Goal: Transaction & Acquisition: Purchase product/service

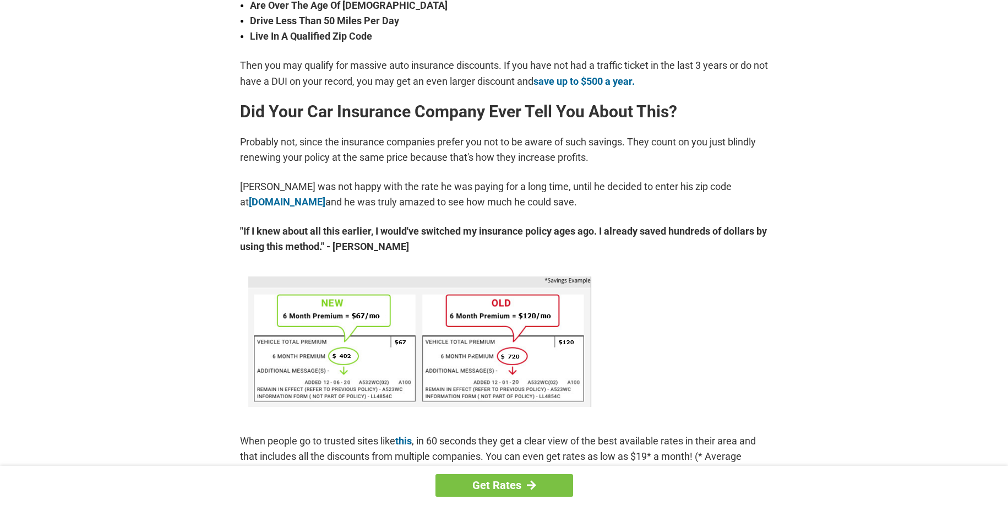
scroll to position [471, 0]
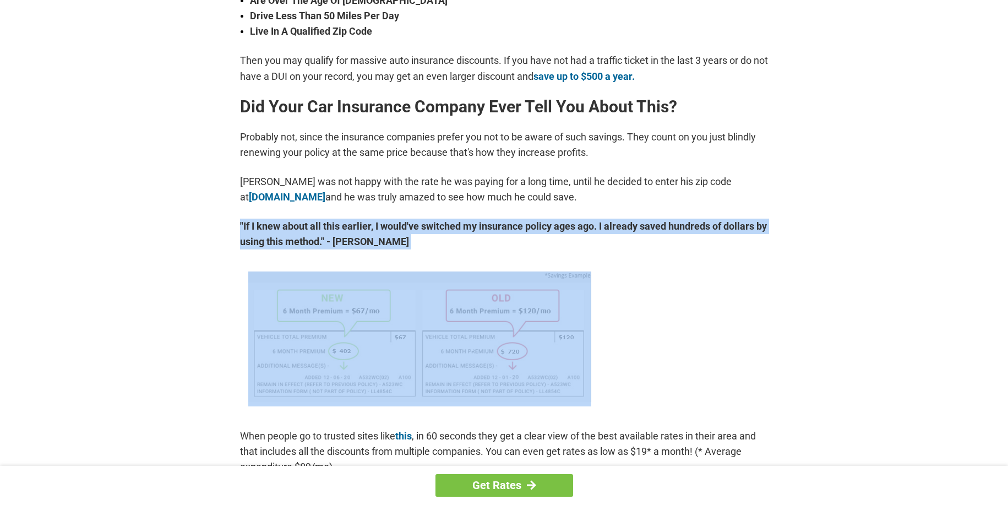
drag, startPoint x: 1008, startPoint y: 190, endPoint x: 1009, endPoint y: 251, distance: 60.6
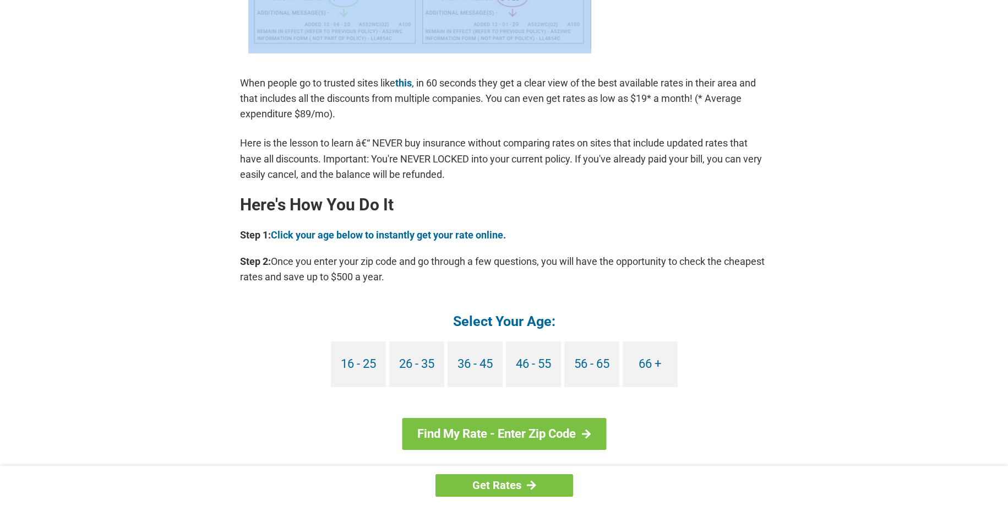
scroll to position [841, 0]
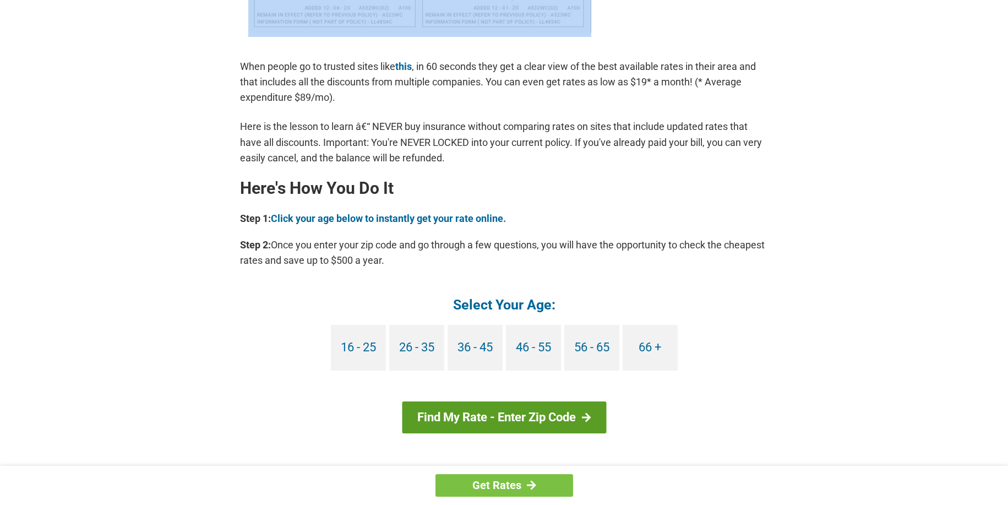
click at [586, 416] on div at bounding box center [585, 417] width 9 height 10
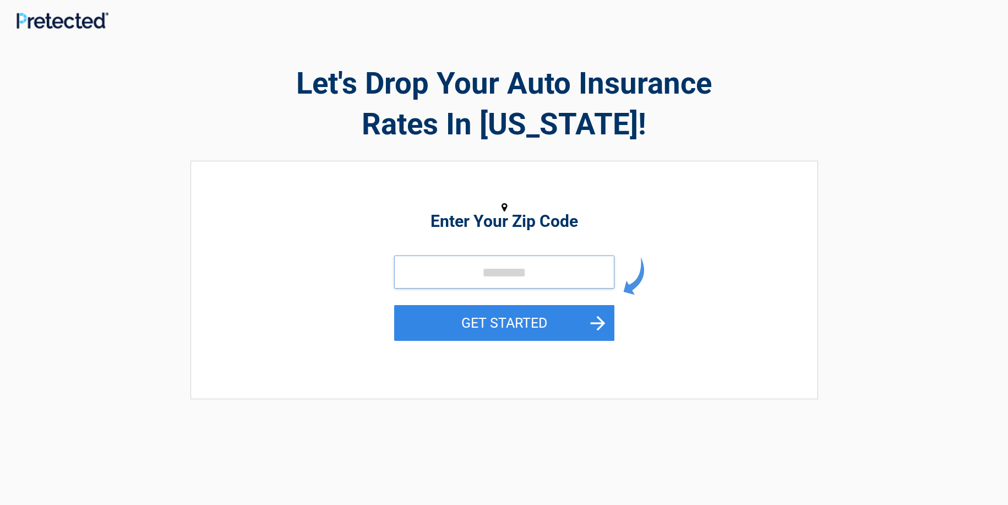
click at [502, 280] on input "tel" at bounding box center [504, 271] width 220 height 33
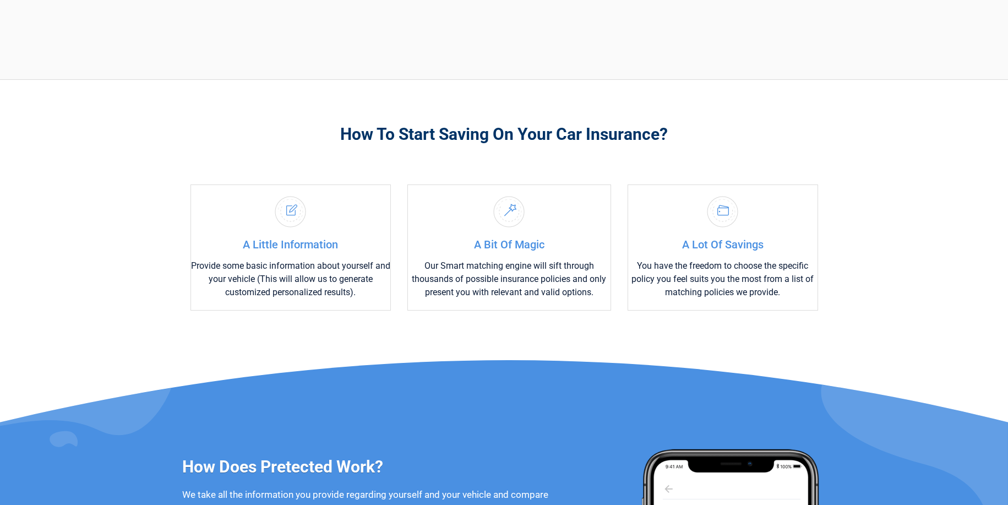
scroll to position [500, 0]
